Goal: Information Seeking & Learning: Find specific fact

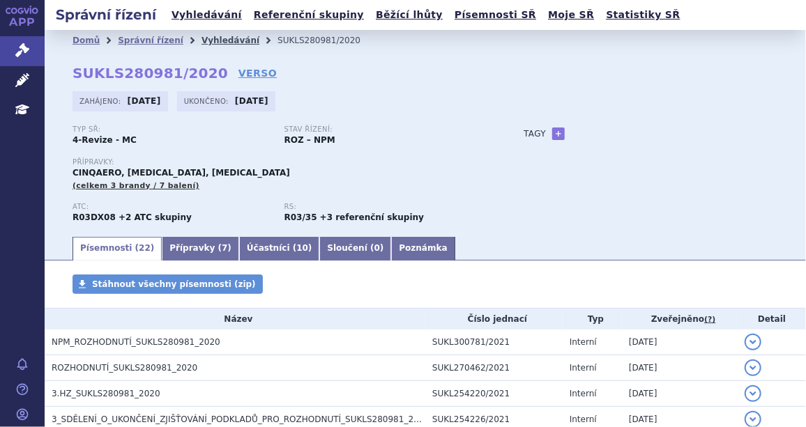
drag, startPoint x: 0, startPoint y: 0, endPoint x: 204, endPoint y: 38, distance: 207.1
click at [204, 38] on link "Vyhledávání" at bounding box center [230, 41] width 58 height 10
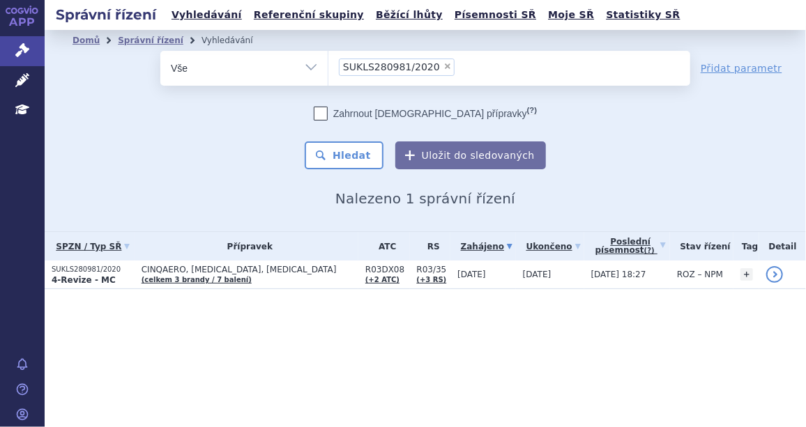
click at [443, 65] on span "×" at bounding box center [447, 66] width 8 height 8
click at [328, 65] on select "SUKLS280981/2020" at bounding box center [328, 67] width 1 height 35
select select
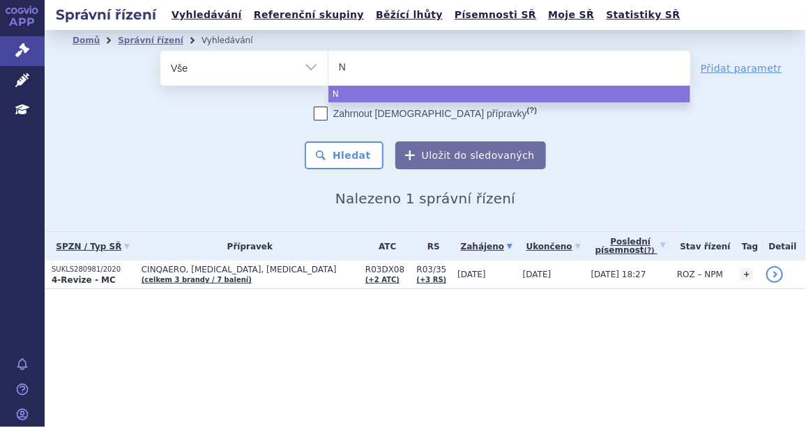
type input "Nu"
type input "Nuc"
type input "Nuca"
type input "Nucala"
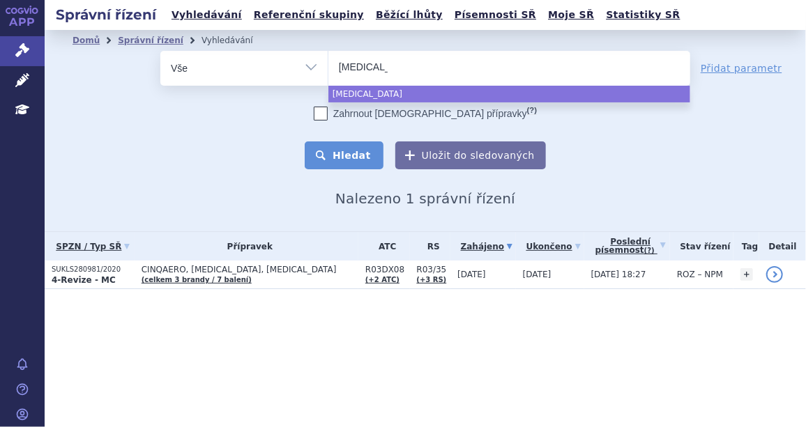
select select "Nucala"
click at [353, 146] on button "Hledat" at bounding box center [344, 156] width 79 height 28
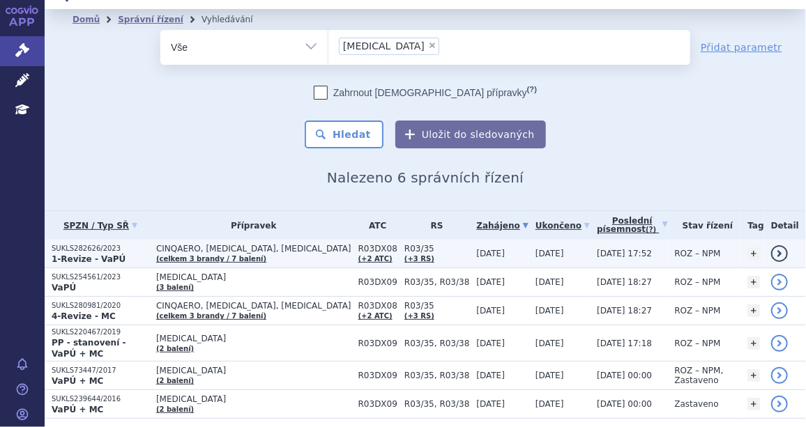
scroll to position [59, 0]
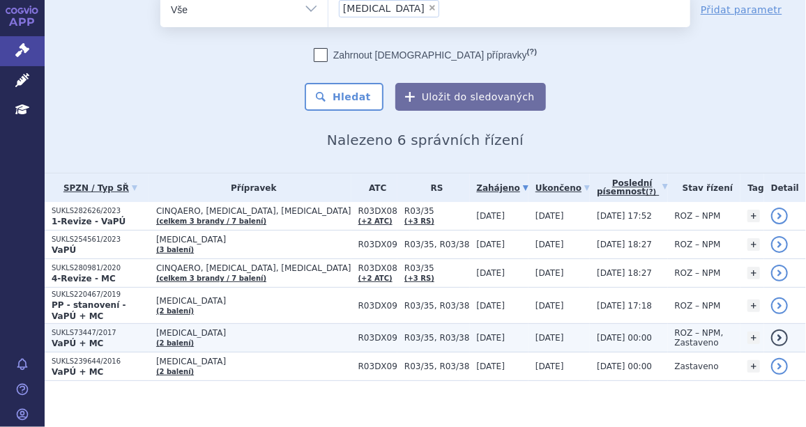
click at [192, 328] on span "NUCALA" at bounding box center [253, 333] width 195 height 10
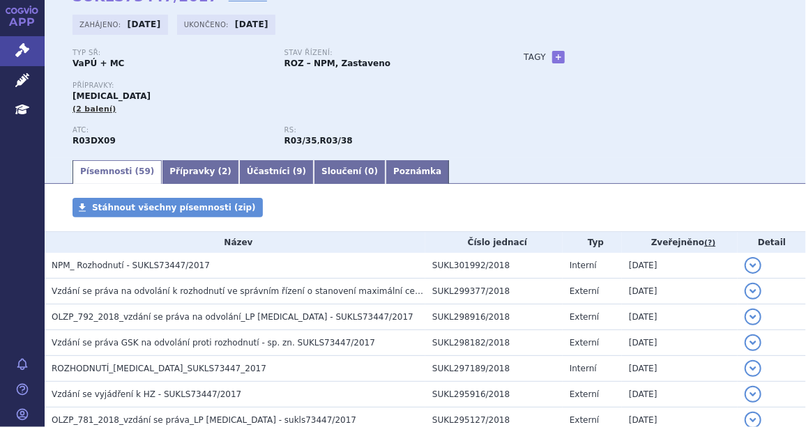
scroll to position [84, 0]
